Goal: Use online tool/utility

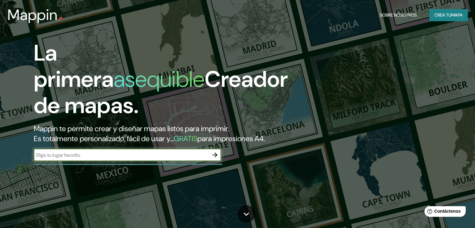
click at [161, 159] on input "text" at bounding box center [121, 154] width 175 height 7
type input "[GEOGRAPHIC_DATA]"
click at [66, 159] on input "[GEOGRAPHIC_DATA]" at bounding box center [121, 154] width 175 height 7
drag, startPoint x: 66, startPoint y: 162, endPoint x: 29, endPoint y: 168, distance: 38.2
click at [29, 167] on div "La primera asequible Creador de mapas. Mappin te permite crear y diseñar mapas …" at bounding box center [152, 103] width 285 height 127
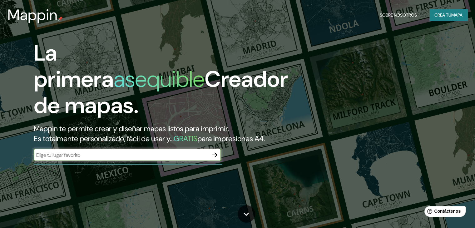
click at [91, 159] on input "text" at bounding box center [121, 154] width 175 height 7
paste input "-33.588987319890535, -71.6085306386649"
type input "-33.588987319890535, -71.6085306386649"
